Goal: Transaction & Acquisition: Download file/media

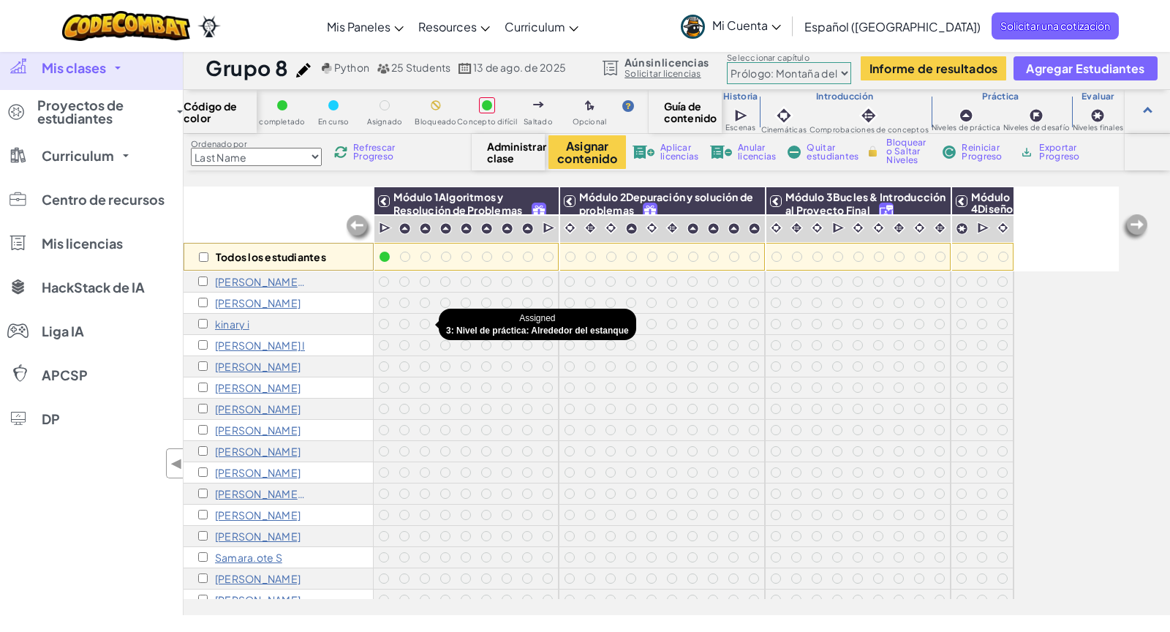
scroll to position [191, 0]
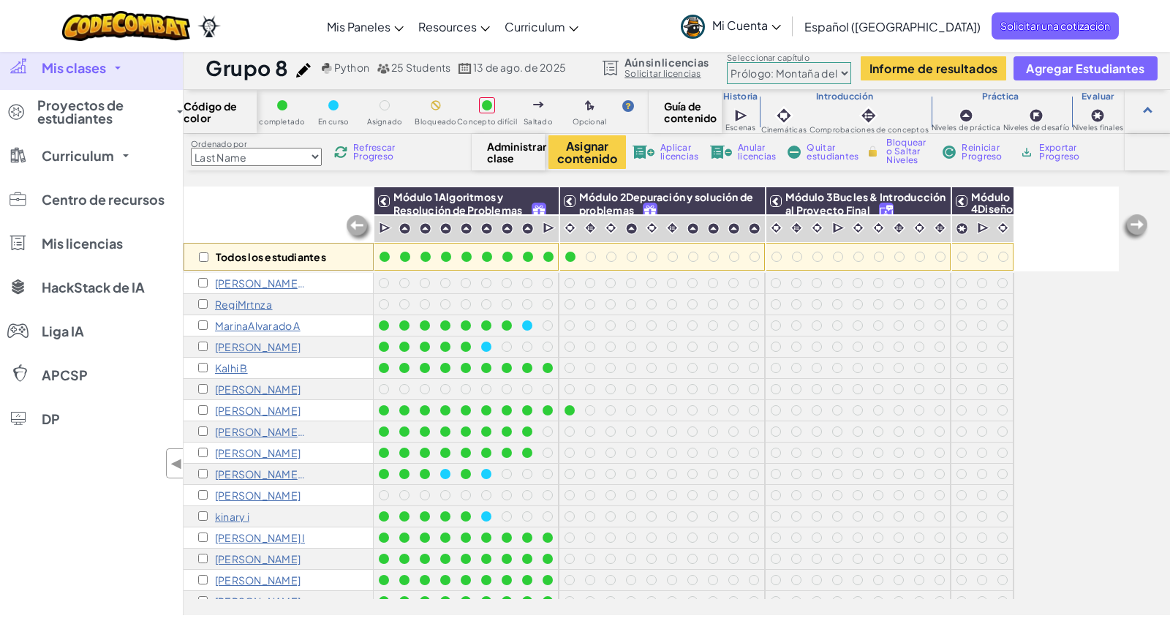
click at [249, 298] on p "RegiMrtnz a" at bounding box center [244, 304] width 58 height 12
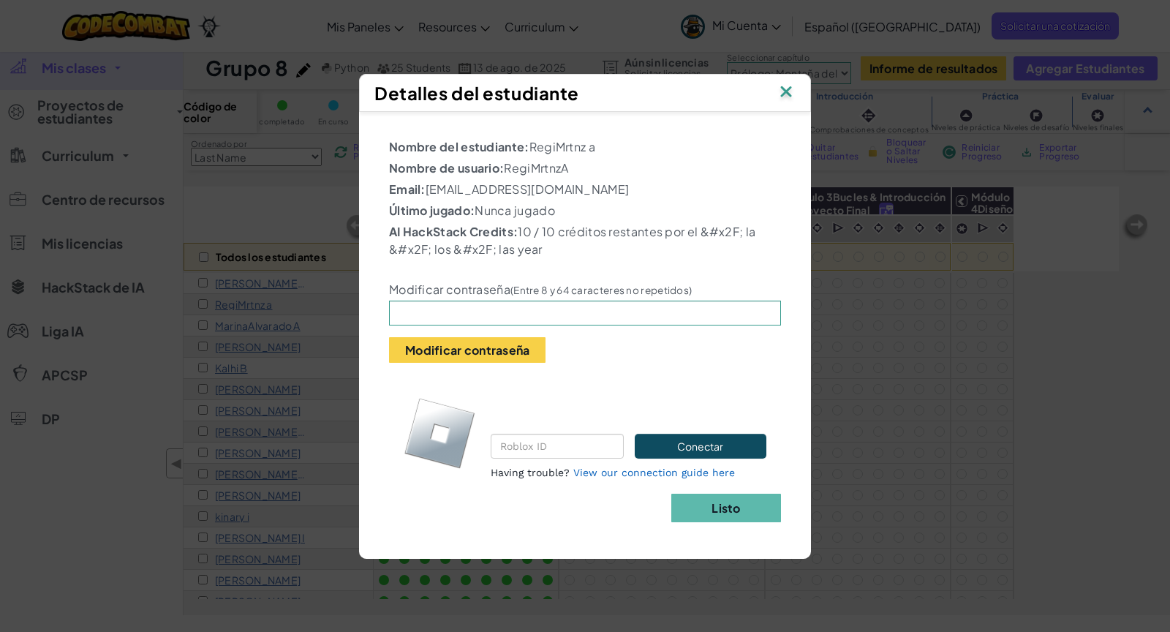
click at [789, 94] on img at bounding box center [786, 93] width 19 height 22
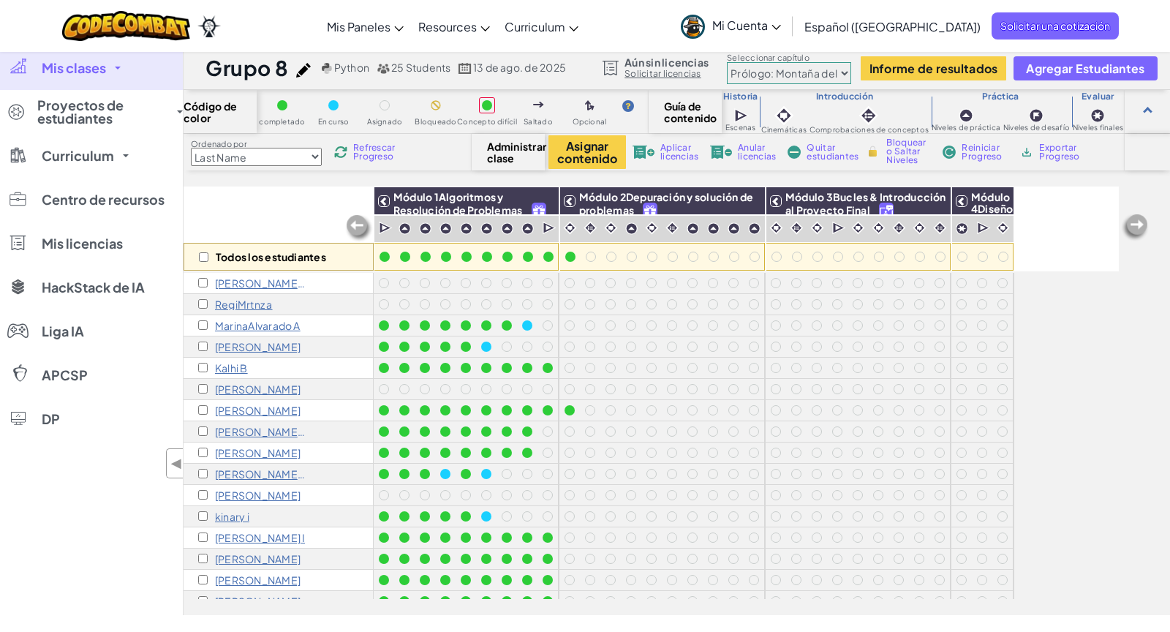
click at [242, 363] on p "Kalhi B" at bounding box center [231, 368] width 33 height 12
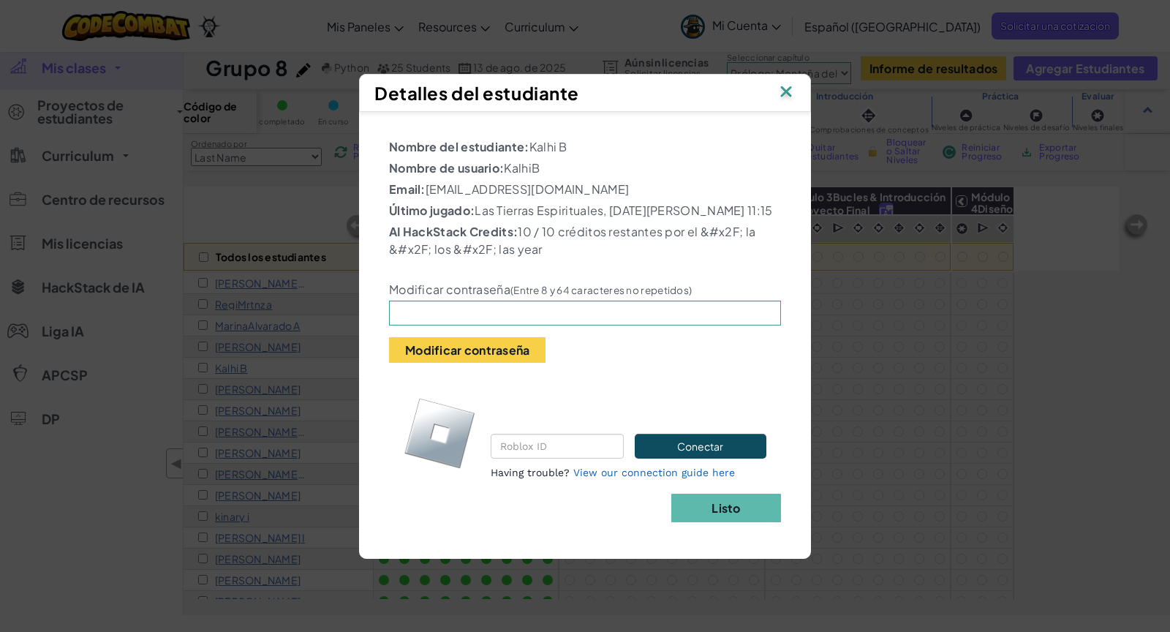
click at [784, 88] on img at bounding box center [786, 93] width 19 height 22
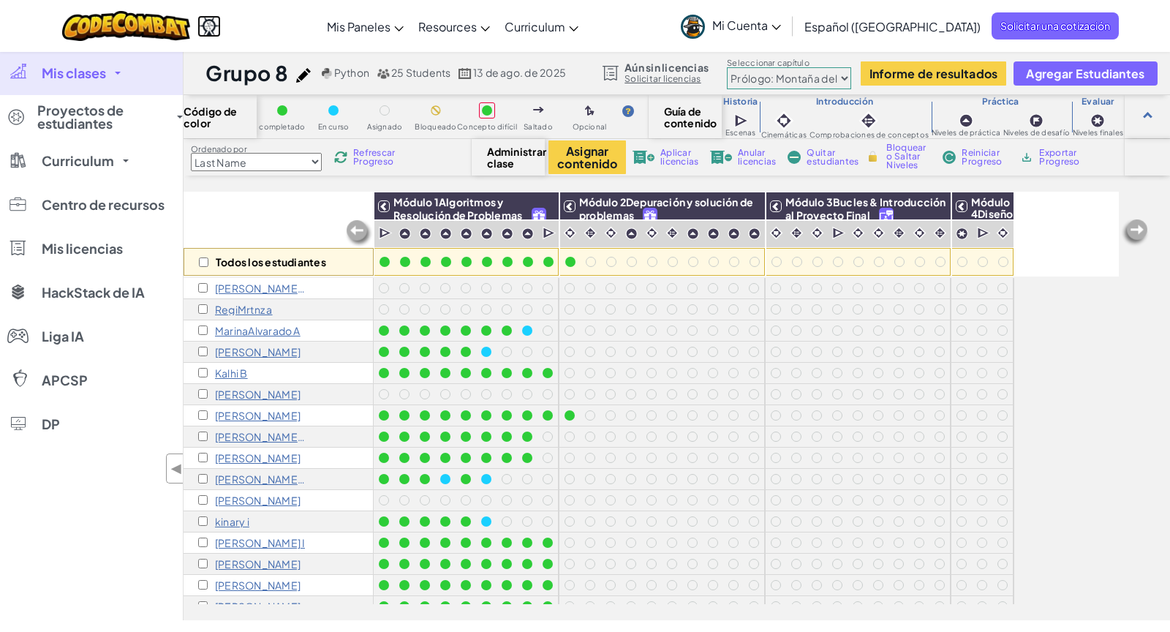
click at [211, 20] on img at bounding box center [208, 26] width 23 height 22
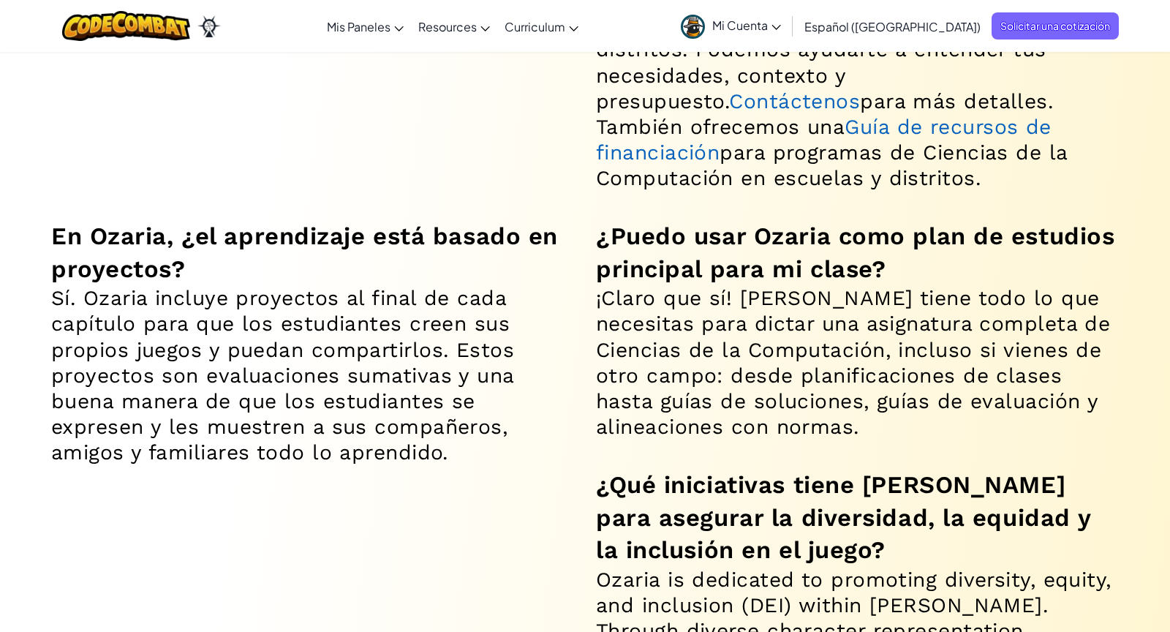
scroll to position [9827, 0]
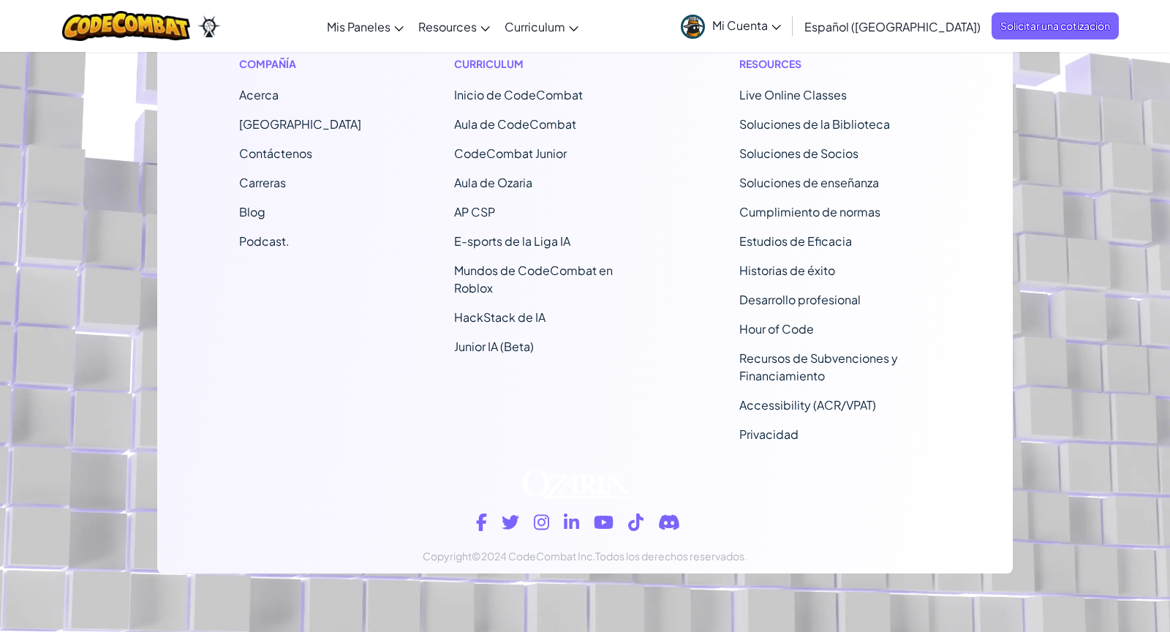
scroll to position [12836, 0]
